Goal: Transaction & Acquisition: Download file/media

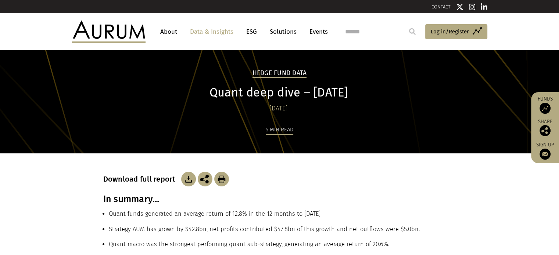
click at [296, 174] on div "Download full report" at bounding box center [279, 179] width 353 height 15
click at [526, 33] on header "About Data & Insights ESG Solutions Events Access Funds Log in/Register Sign ou…" at bounding box center [279, 31] width 559 height 37
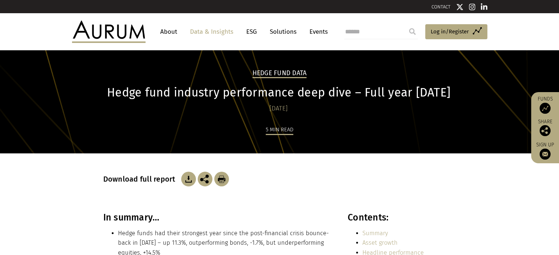
click at [187, 179] on img at bounding box center [188, 179] width 15 height 15
